Goal: Book appointment/travel/reservation

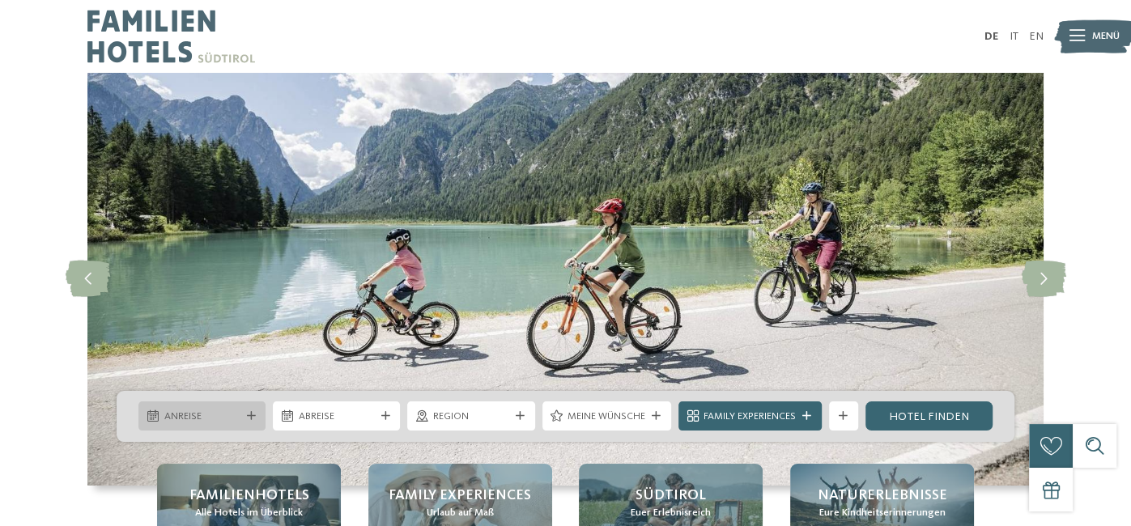
click at [233, 410] on span "Anreise" at bounding box center [202, 417] width 76 height 15
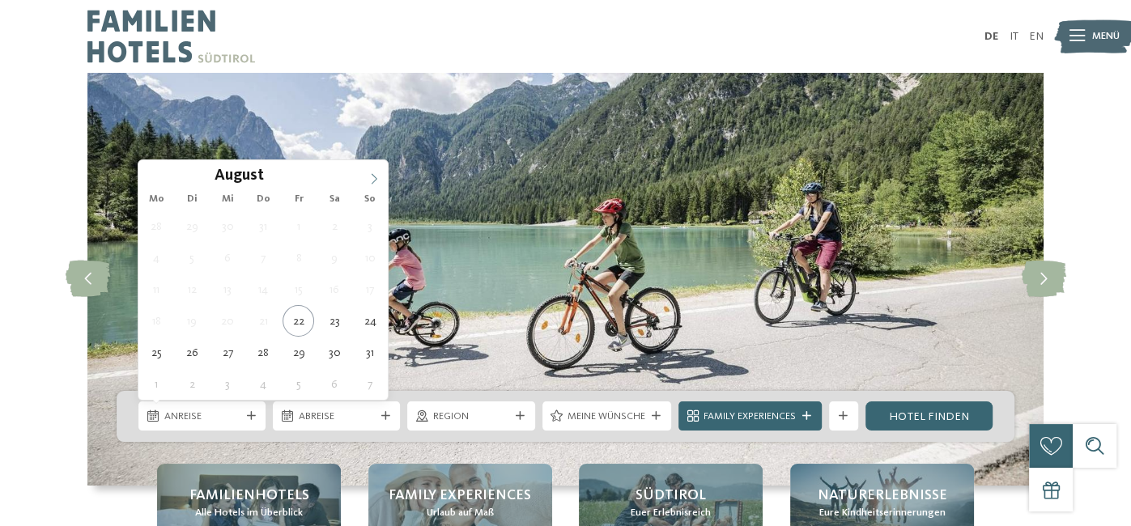
click at [372, 178] on icon at bounding box center [373, 178] width 11 height 11
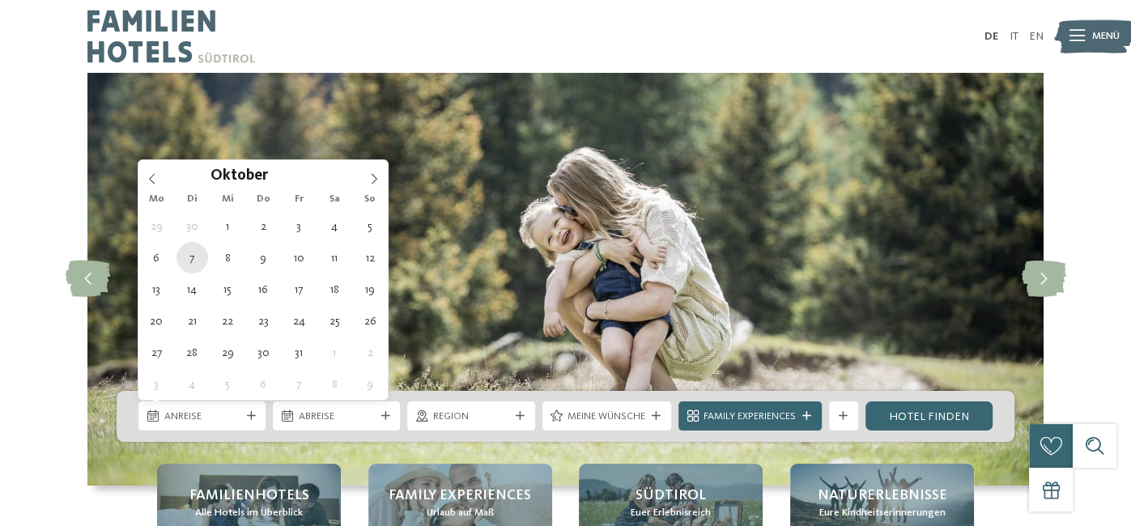
type div "[DATE]"
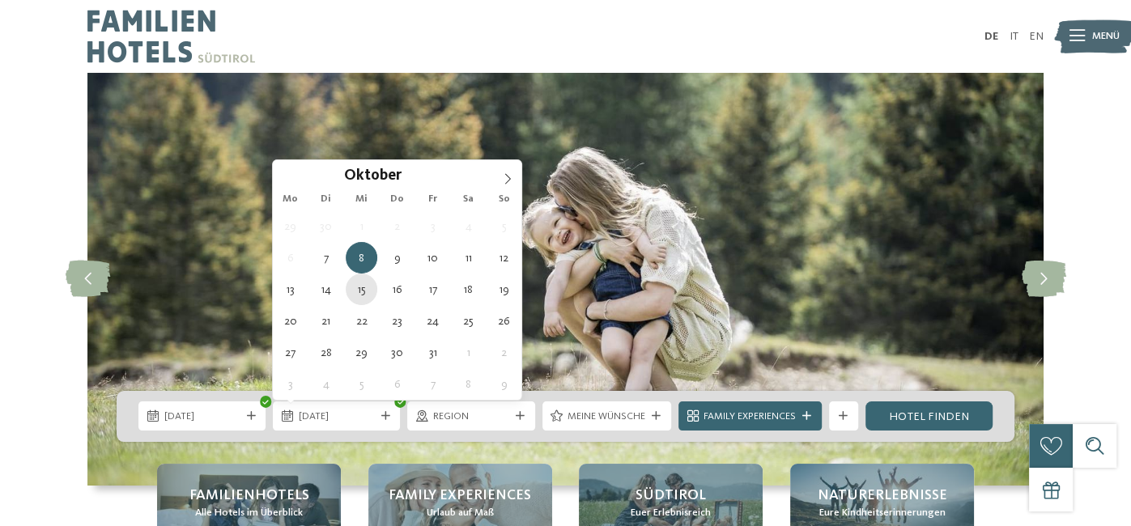
type div "[DATE]"
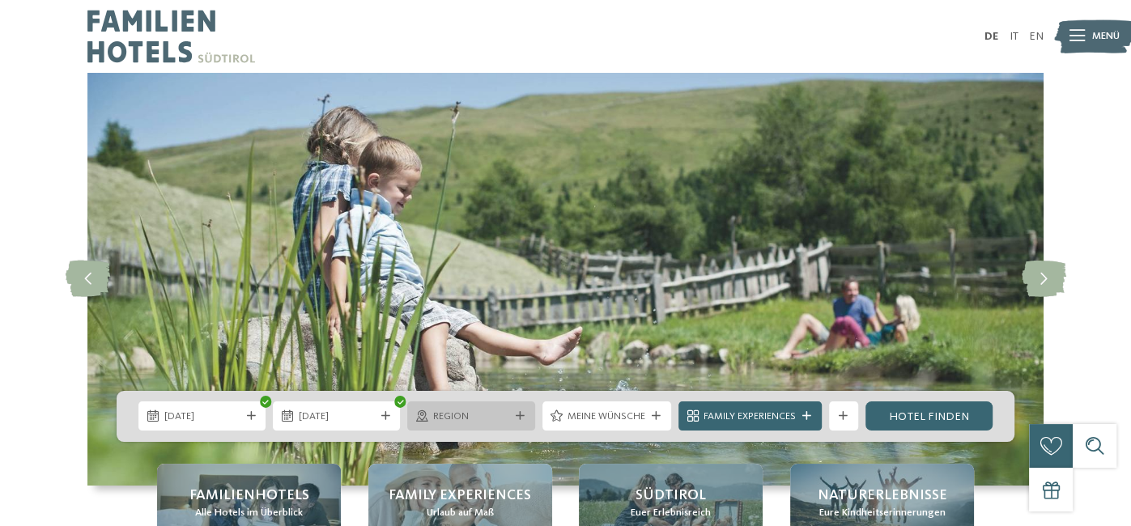
click at [486, 417] on span "Region" at bounding box center [471, 417] width 76 height 15
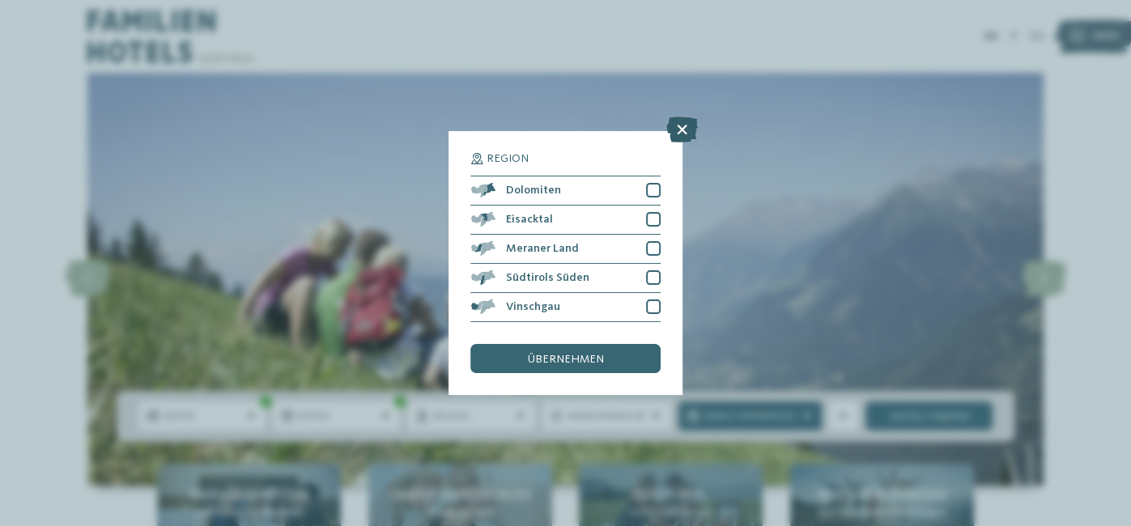
click at [686, 121] on icon at bounding box center [682, 130] width 32 height 26
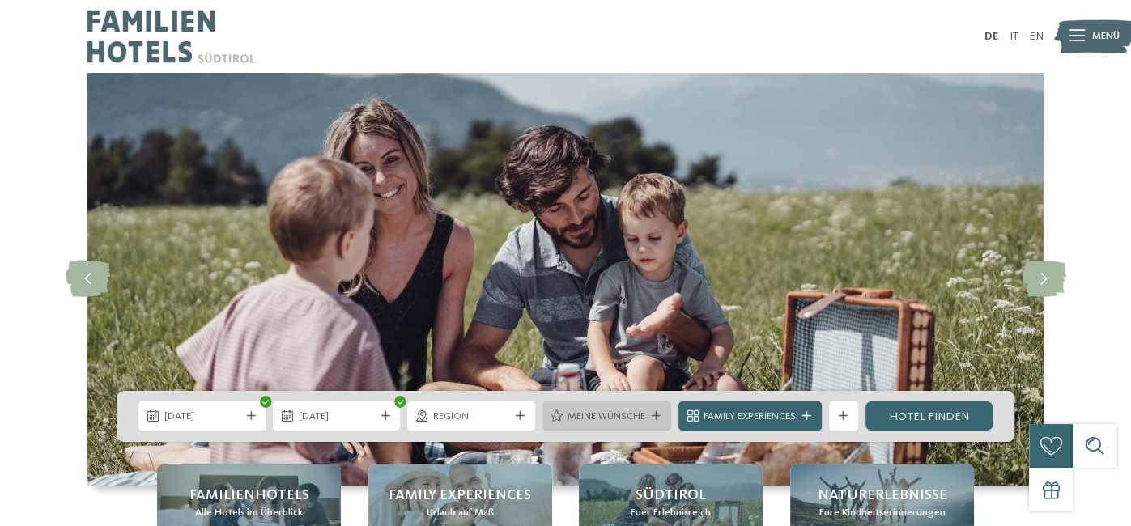
click at [633, 419] on span "Meine Wünsche" at bounding box center [606, 417] width 78 height 15
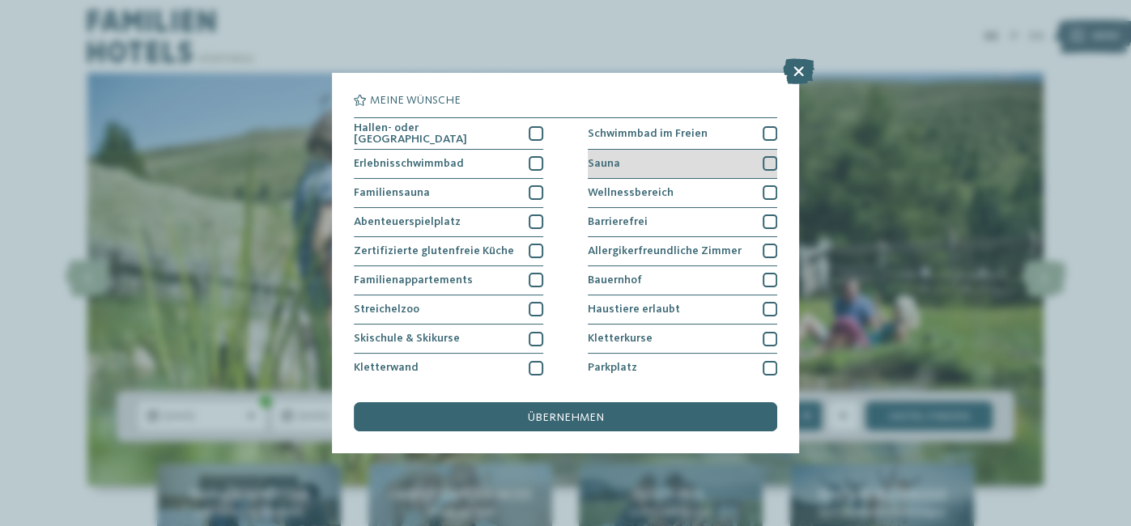
click at [720, 172] on div "Sauna" at bounding box center [682, 164] width 189 height 29
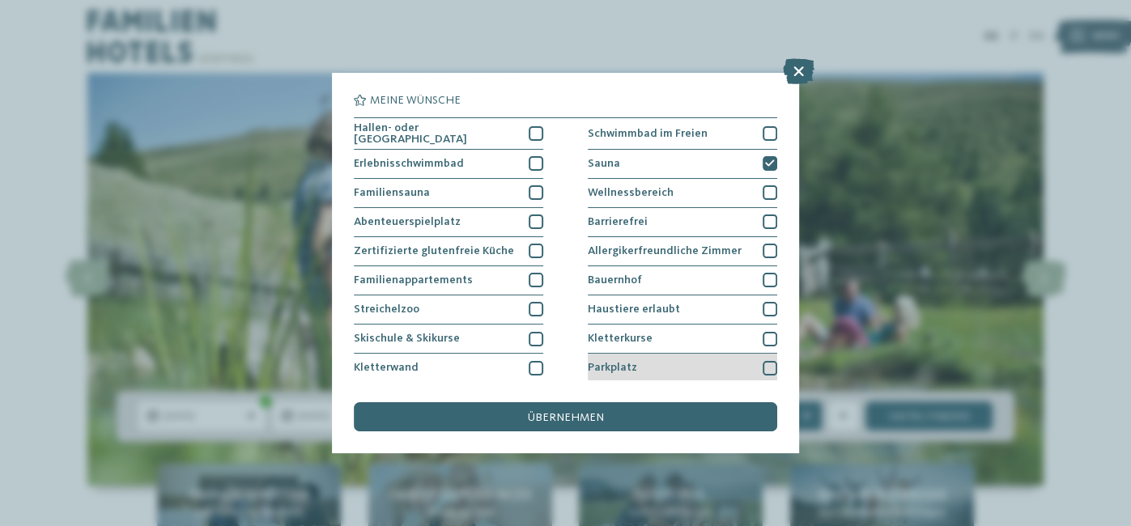
click at [733, 367] on div "Parkplatz" at bounding box center [682, 368] width 189 height 29
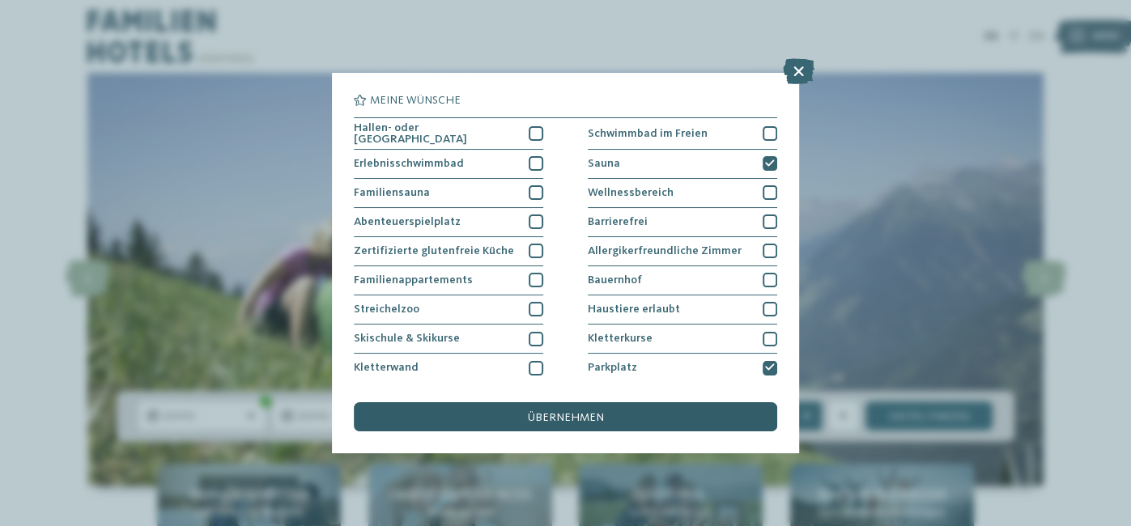
click at [694, 424] on div "übernehmen" at bounding box center [565, 416] width 423 height 29
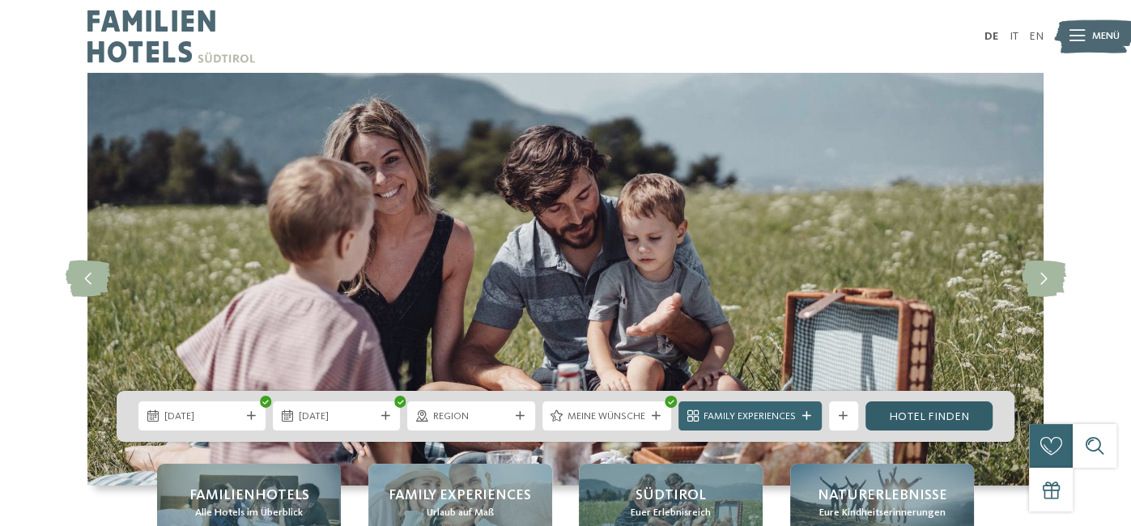
click at [886, 416] on link "Hotel finden" at bounding box center [928, 416] width 127 height 29
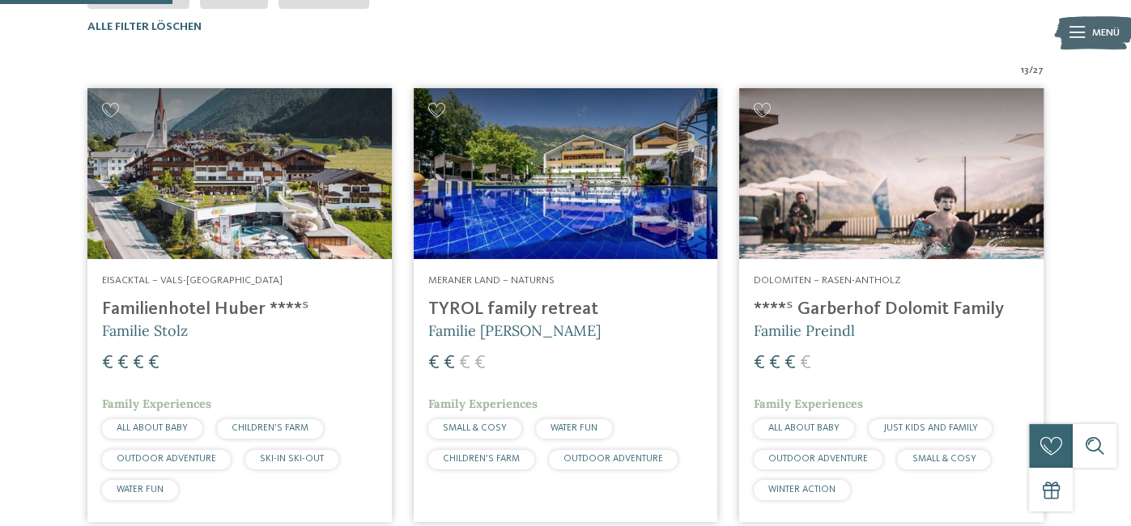
scroll to position [482, 0]
